Goal: Check status: Check status

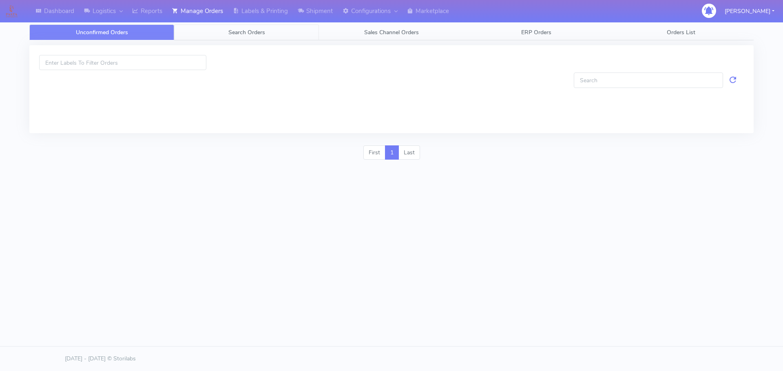
click at [248, 31] on span "Search Orders" at bounding box center [246, 33] width 37 height 8
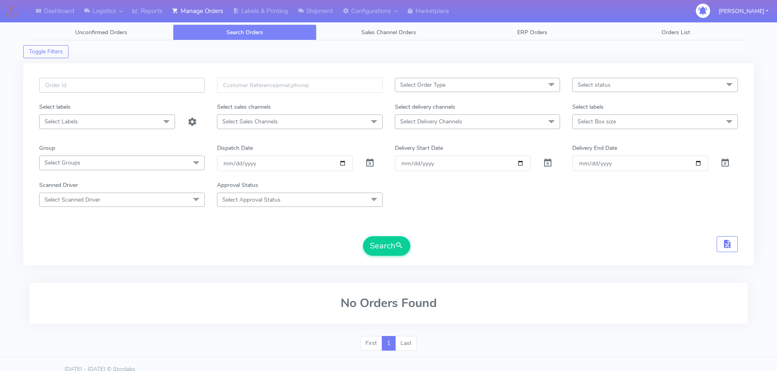
click at [173, 89] on input "text" at bounding box center [122, 85] width 166 height 15
paste input "1619383"
type input "1619383"
click at [369, 163] on span at bounding box center [370, 165] width 10 height 8
click at [399, 253] on button "Search" at bounding box center [386, 246] width 47 height 20
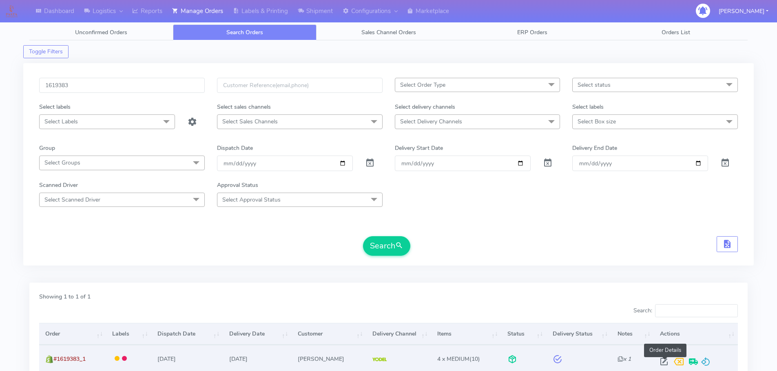
click at [664, 361] on span at bounding box center [663, 364] width 15 height 8
select select "5"
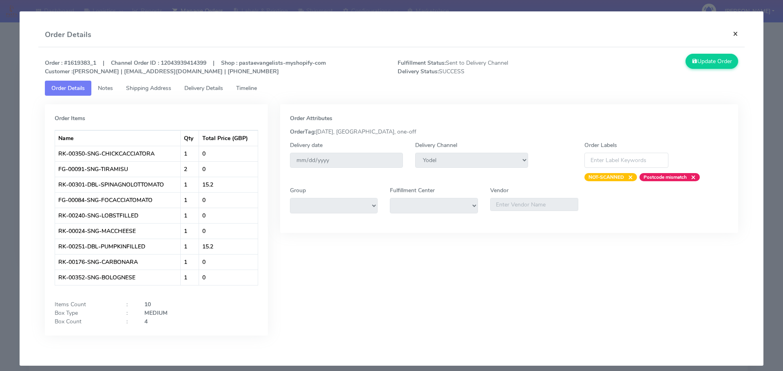
click at [731, 35] on button "×" at bounding box center [735, 34] width 18 height 22
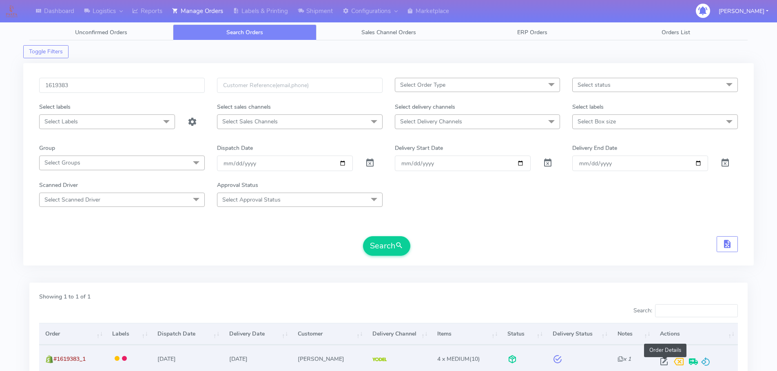
click at [665, 360] on span at bounding box center [663, 364] width 15 height 8
select select "5"
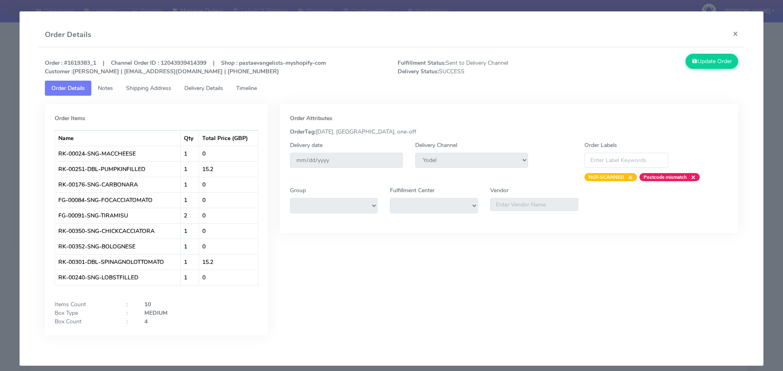
click at [253, 90] on span "Timeline" at bounding box center [246, 88] width 21 height 8
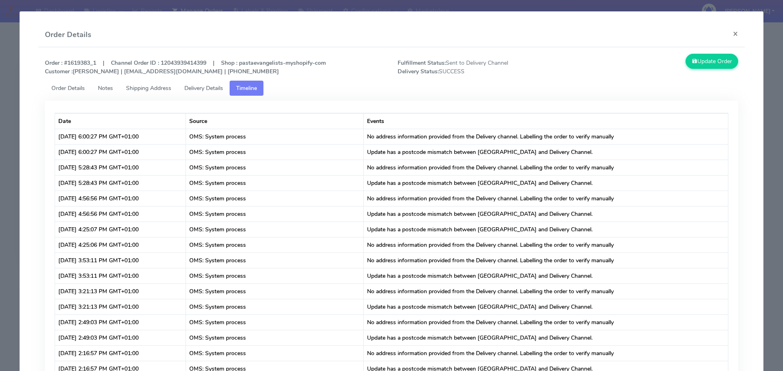
click at [190, 88] on span "Delivery Details" at bounding box center [203, 88] width 39 height 8
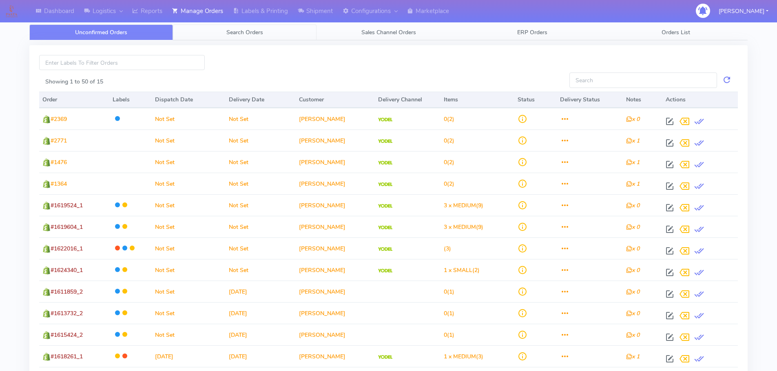
click at [217, 33] on link "Search Orders" at bounding box center [245, 32] width 144 height 16
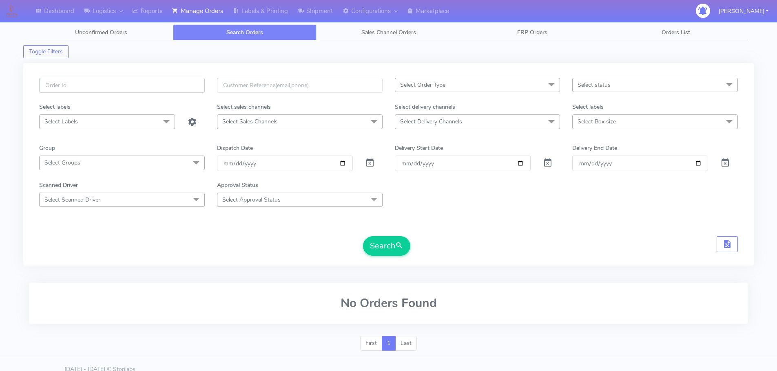
click at [173, 80] on input "text" at bounding box center [122, 85] width 166 height 15
paste input "I’m really sorry to hear that half of your order is missing and that you’ve had…"
click at [154, 86] on input "I’m really sorry to hear that half of your order is missing and that you’ve had…" at bounding box center [122, 85] width 166 height 15
paste input "1621440"
type input "1621440"
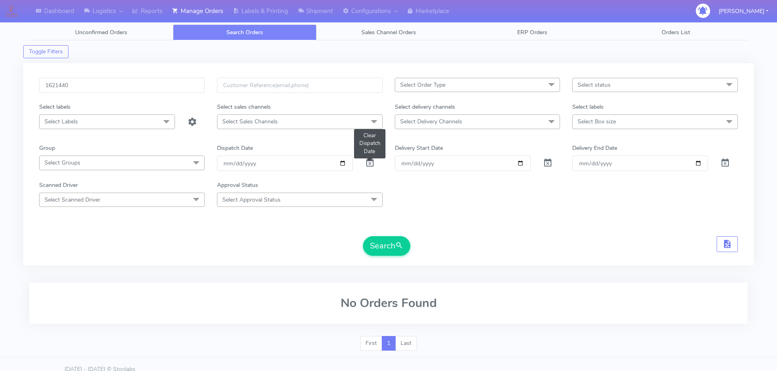
click at [370, 164] on span at bounding box center [370, 165] width 10 height 8
click at [381, 242] on button "Search" at bounding box center [386, 246] width 47 height 20
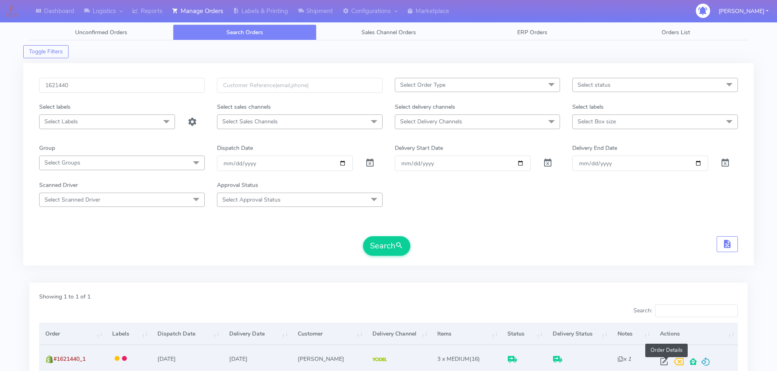
click at [667, 360] on span at bounding box center [663, 364] width 15 height 8
select select "5"
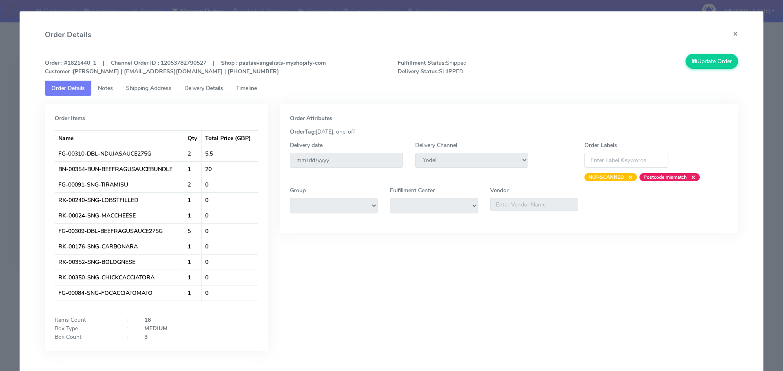
click at [223, 85] on span "Delivery Details" at bounding box center [203, 88] width 39 height 8
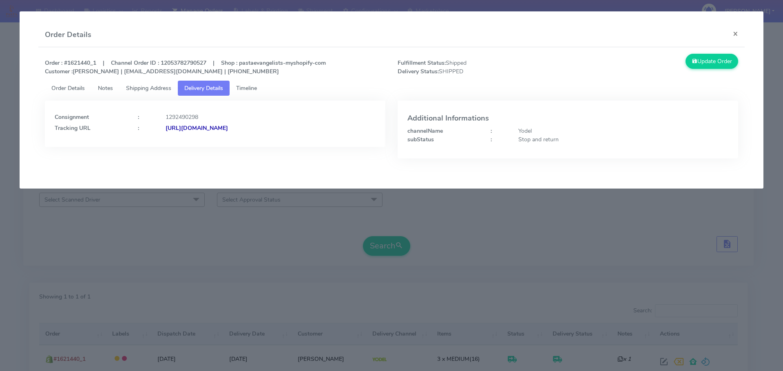
click at [263, 84] on link "Timeline" at bounding box center [247, 88] width 34 height 15
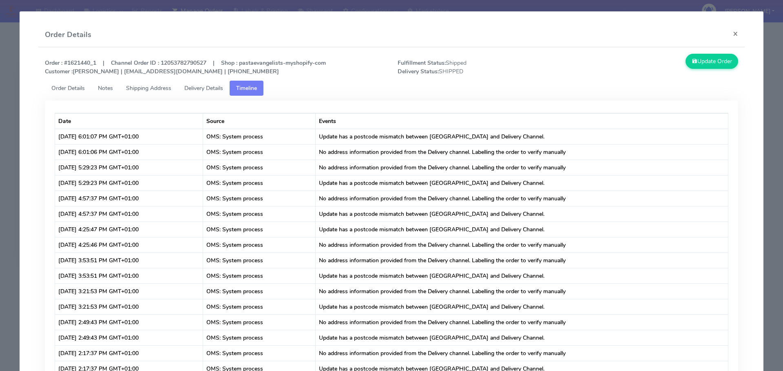
click at [139, 85] on span "Shipping Address" at bounding box center [148, 88] width 45 height 8
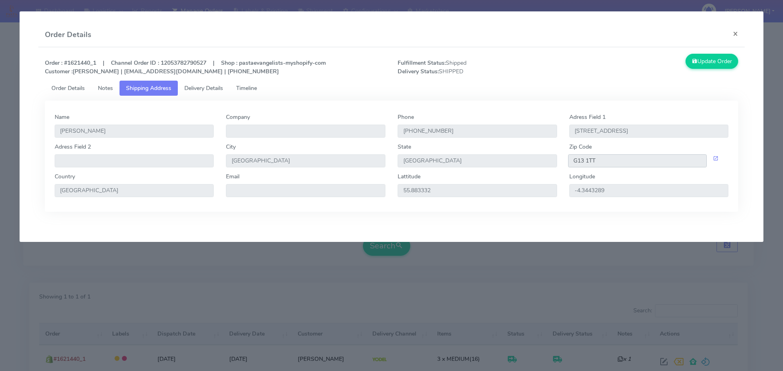
drag, startPoint x: 599, startPoint y: 159, endPoint x: 557, endPoint y: 163, distance: 41.8
click at [557, 163] on div "Adress Field 2 City [GEOGRAPHIC_DATA] [GEOGRAPHIC_DATA] Zip Code G13 1TT" at bounding box center [392, 158] width 686 height 30
click at [227, 88] on link "Delivery Details" at bounding box center [204, 88] width 52 height 15
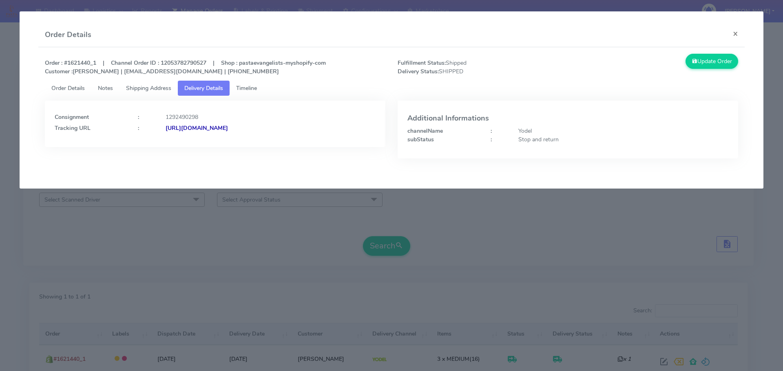
click at [228, 126] on strong "[URL][DOMAIN_NAME]" at bounding box center [197, 128] width 62 height 8
drag, startPoint x: 91, startPoint y: 63, endPoint x: 67, endPoint y: 64, distance: 23.3
click at [67, 64] on strong "Order : #1621440_1 | Channel Order ID : 12053782790527 | Shop : pastaevangelist…" at bounding box center [185, 67] width 281 height 16
copy strong "1621440"
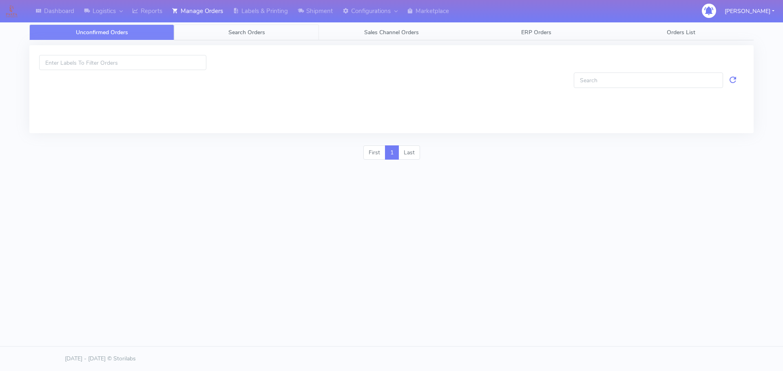
drag, startPoint x: 0, startPoint y: 0, endPoint x: 253, endPoint y: 28, distance: 254.7
click at [253, 28] on link "Search Orders" at bounding box center [246, 32] width 145 height 16
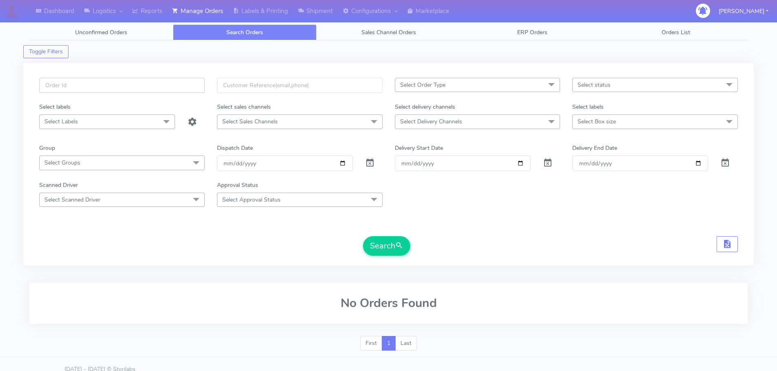
click at [196, 80] on input "text" at bounding box center [122, 85] width 166 height 15
paste input "1622250"
type input "1622250"
click at [372, 163] on span at bounding box center [370, 165] width 10 height 8
click at [393, 241] on button "Search" at bounding box center [386, 246] width 47 height 20
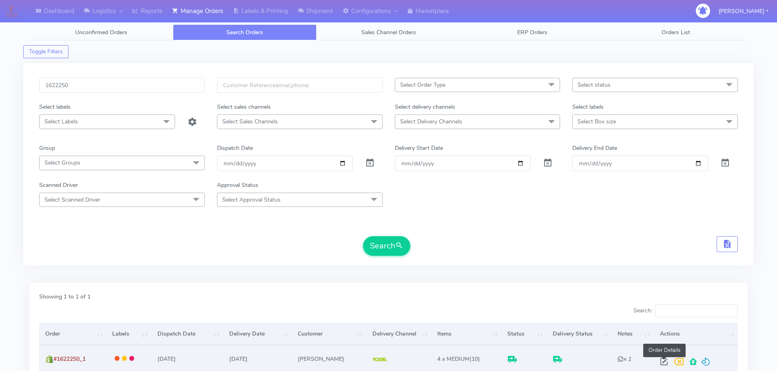
click at [658, 364] on span at bounding box center [663, 364] width 15 height 8
select select "5"
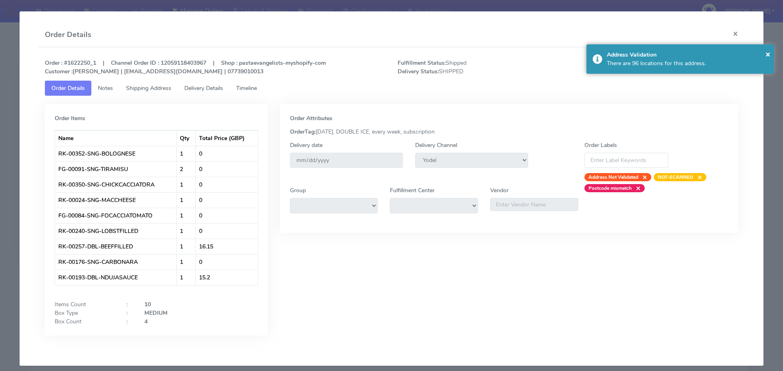
click at [173, 97] on tab "Order Items Name Qty Total Price (GBP) RK-00352-SNG-BOLOGNESE 1 0 FG-00091-SNG-…" at bounding box center [391, 222] width 693 height 252
click at [171, 88] on span "Shipping Address" at bounding box center [148, 88] width 45 height 8
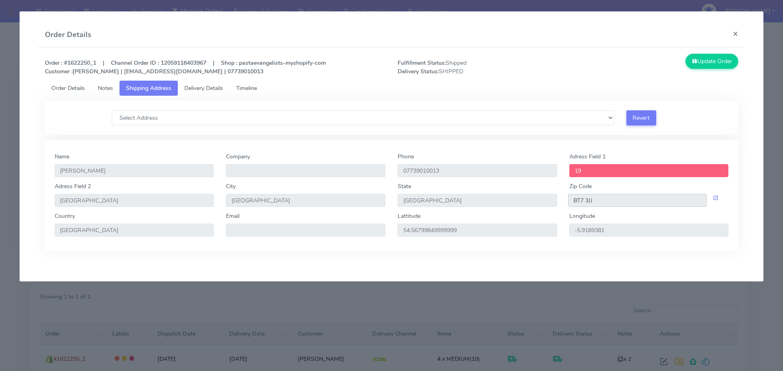
drag, startPoint x: 597, startPoint y: 199, endPoint x: 468, endPoint y: 148, distance: 138.5
click at [561, 199] on div "Adress Field 2 Annadale Avenue City Belfast State Northern Ireland Zip Code BT7…" at bounding box center [392, 197] width 686 height 30
click at [214, 88] on span "Delivery Details" at bounding box center [203, 88] width 39 height 8
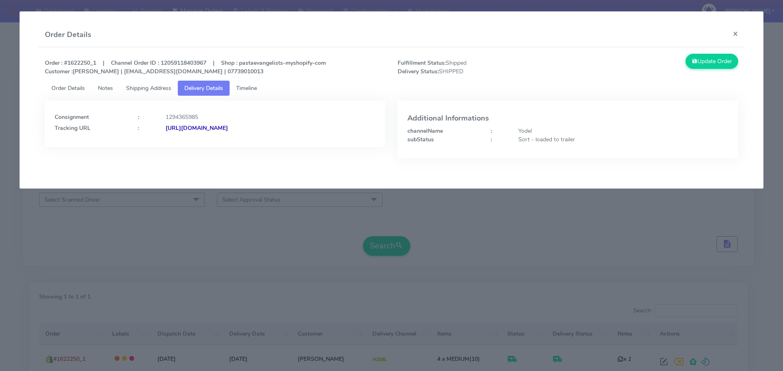
click at [228, 128] on strong "https://www.yodel.co.uk/tracking/JJD0002249960896101" at bounding box center [197, 128] width 62 height 8
